Goal: Check status: Check status

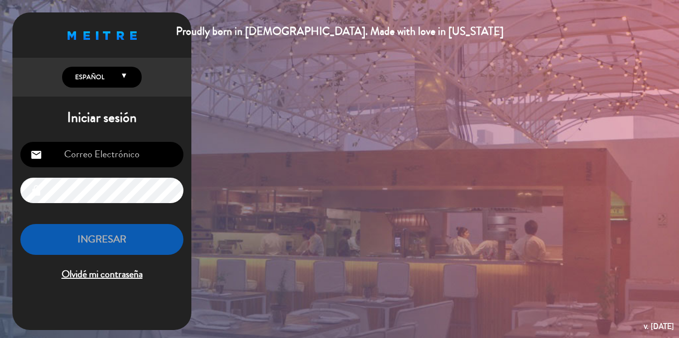
type input "[EMAIL_ADDRESS][DOMAIN_NAME]"
click at [99, 232] on button "INGRESAR" at bounding box center [101, 239] width 163 height 31
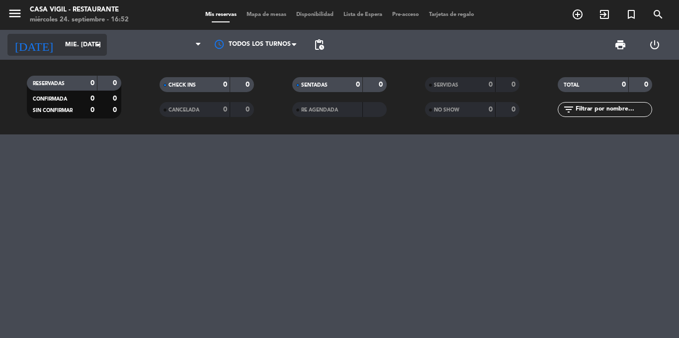
click at [60, 47] on input "mié. [DATE]" at bounding box center [102, 44] width 84 height 17
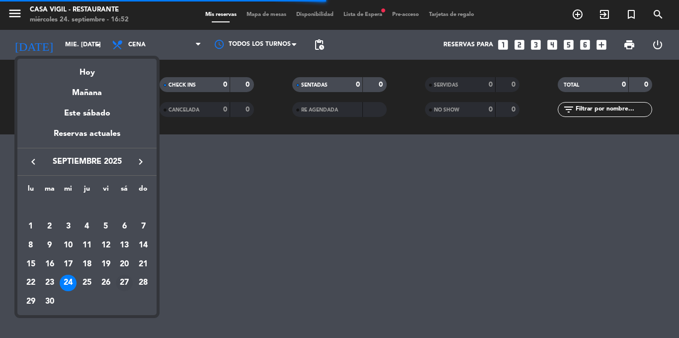
click at [124, 282] on div "27" at bounding box center [124, 283] width 17 height 17
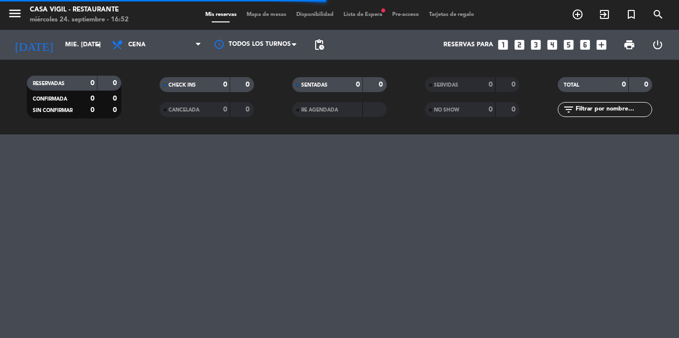
type input "sáb. [DATE]"
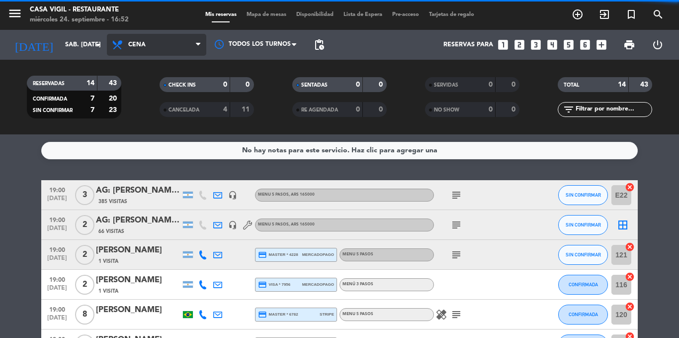
click at [142, 42] on span "Cena" at bounding box center [136, 44] width 17 height 7
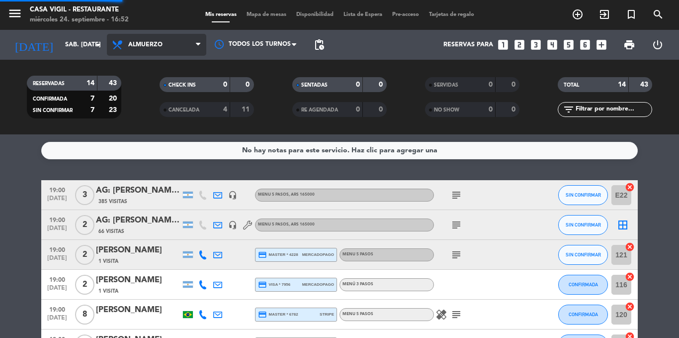
click at [142, 86] on div "menu Casa [PERSON_NAME] - Restaurante miércoles 24. septiembre - 16:52 Mis rese…" at bounding box center [339, 67] width 679 height 134
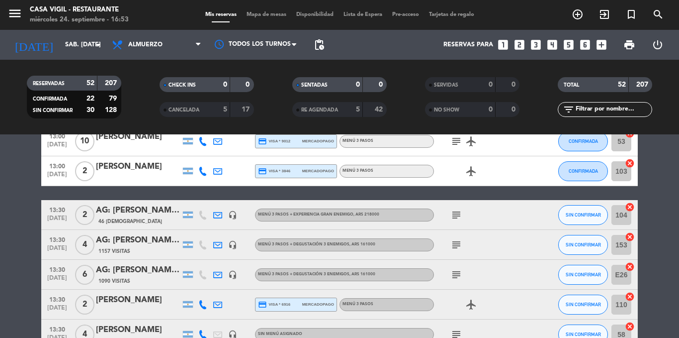
scroll to position [895, 0]
